Goal: Task Accomplishment & Management: Use online tool/utility

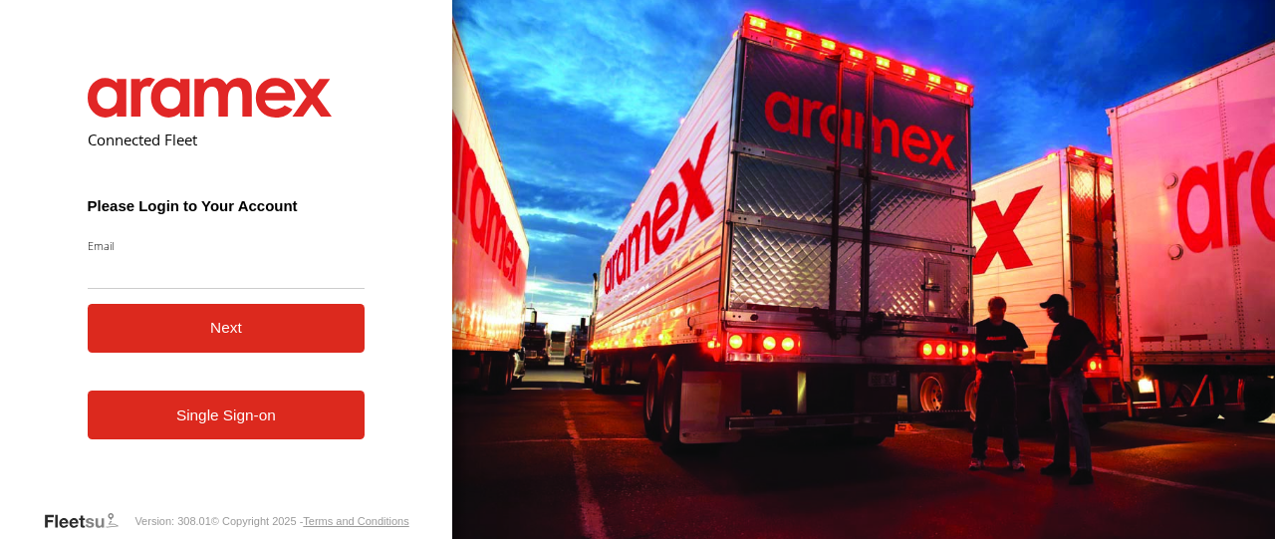
click at [257, 280] on input "Email" at bounding box center [227, 271] width 278 height 36
type input "**********"
click at [239, 318] on button "Next" at bounding box center [227, 328] width 278 height 49
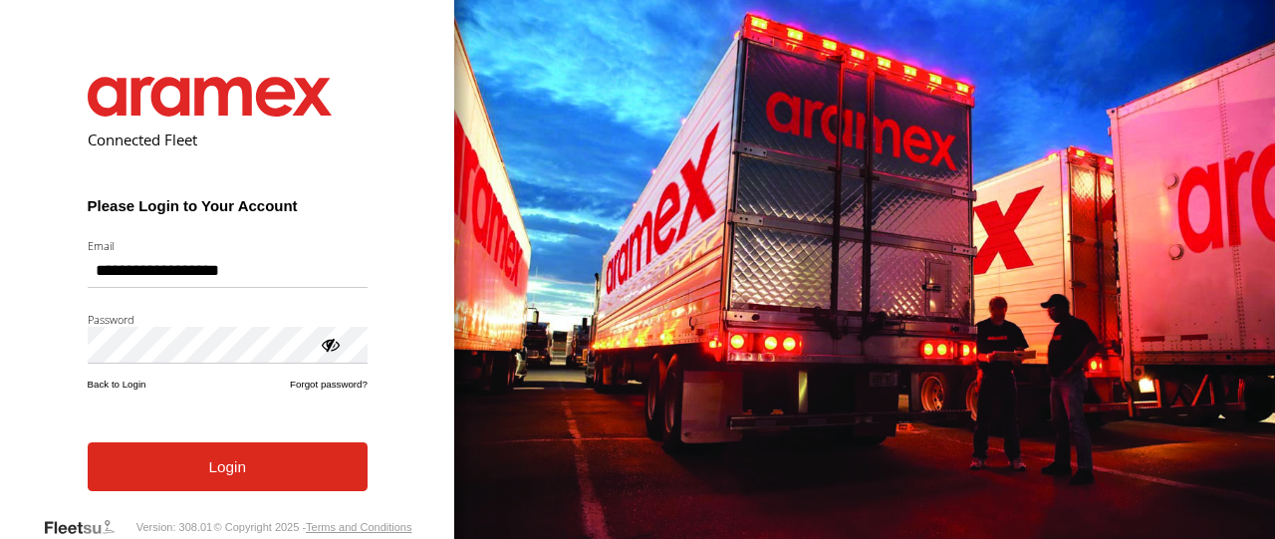
click at [267, 484] on button "Login" at bounding box center [228, 466] width 280 height 49
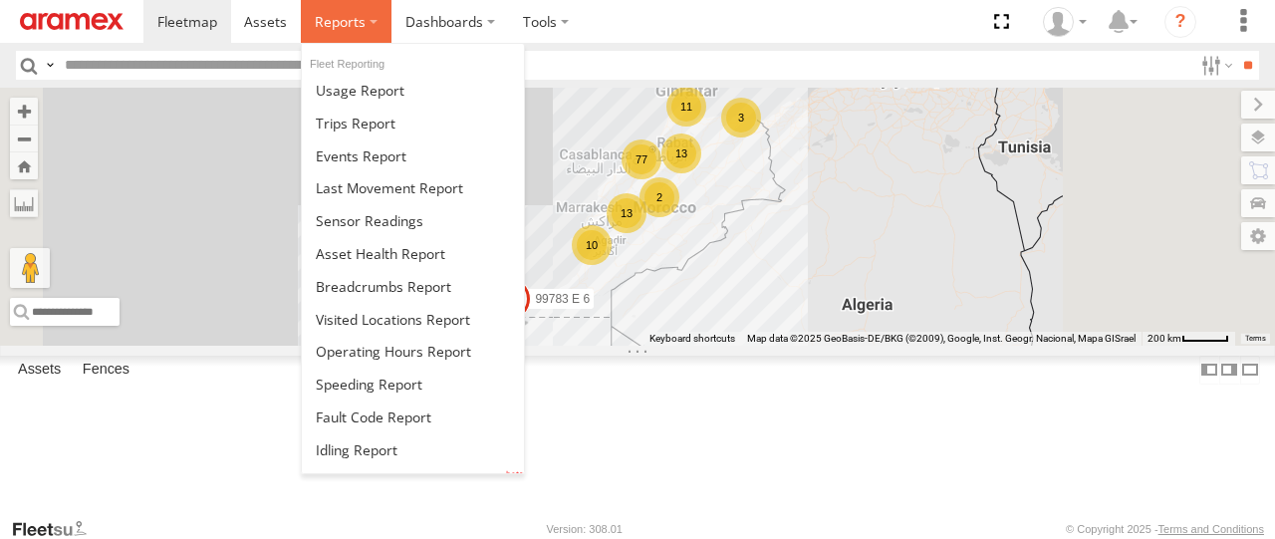
click at [362, 31] on label at bounding box center [346, 21] width 91 height 43
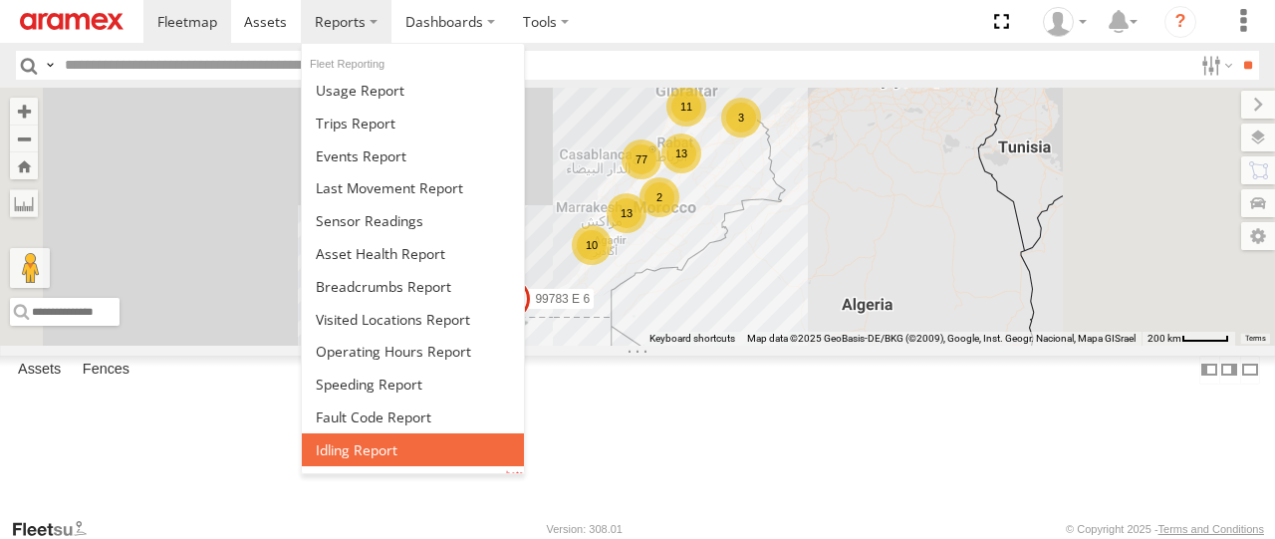
click at [384, 443] on span at bounding box center [357, 449] width 82 height 19
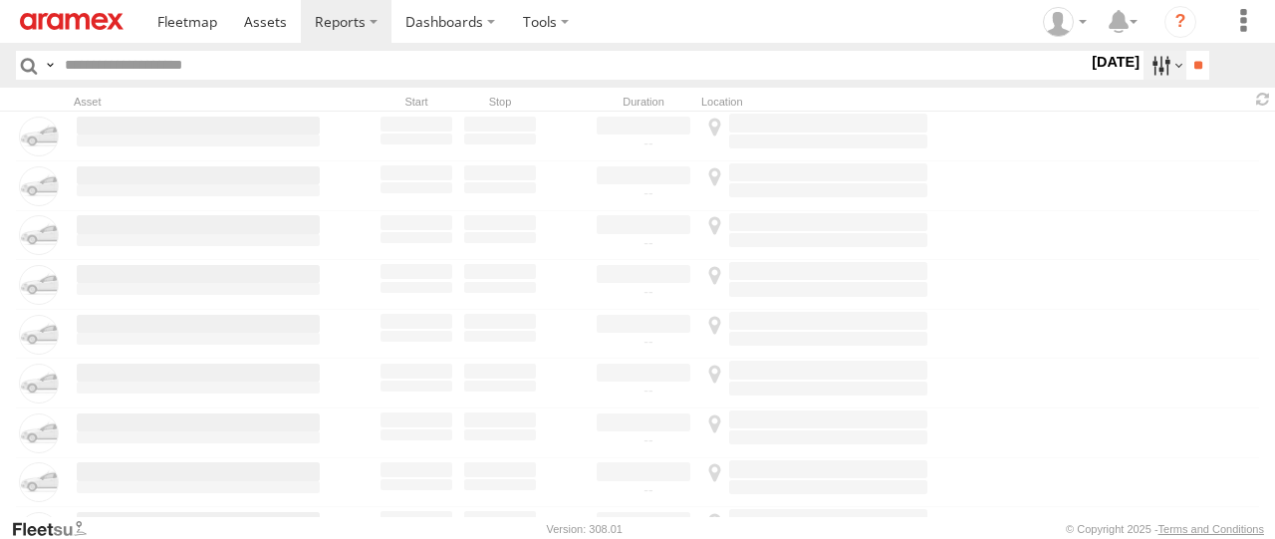
click at [1150, 70] on label at bounding box center [1164, 65] width 43 height 29
click at [0, 0] on label at bounding box center [0, 0] width 0 height 0
click at [1190, 54] on input "**" at bounding box center [1197, 65] width 23 height 29
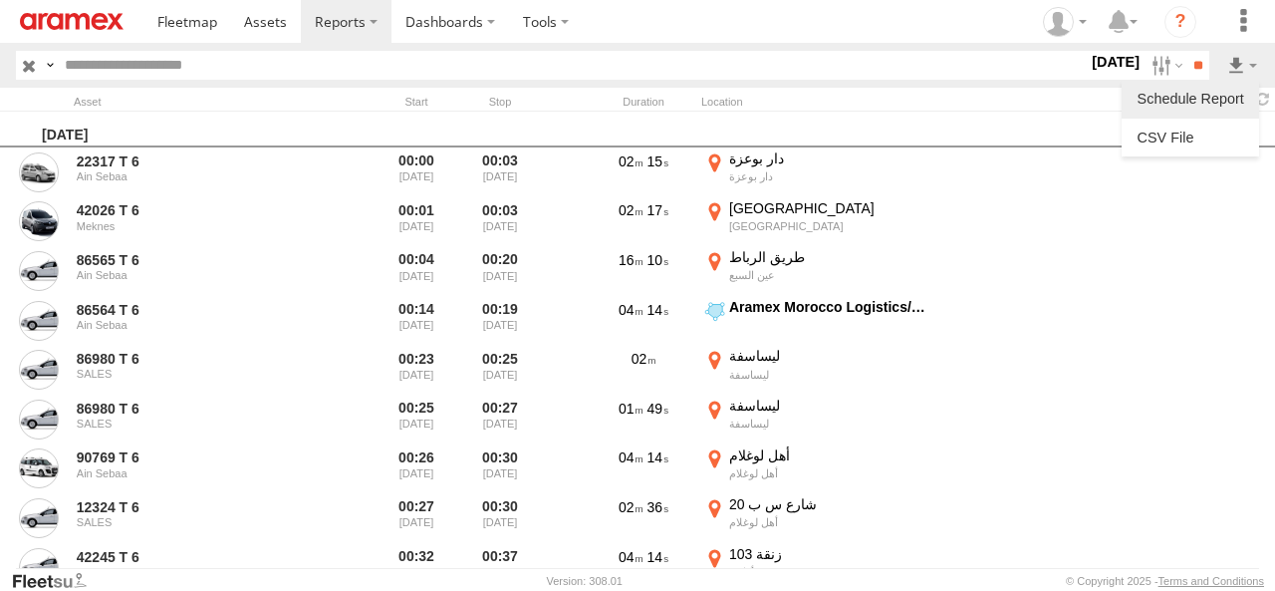
click at [1183, 103] on label at bounding box center [1189, 99] width 121 height 30
click at [0, 0] on button "Schedule" at bounding box center [0, 0] width 0 height 0
click at [1165, 147] on link at bounding box center [1189, 137] width 121 height 30
